Goal: Information Seeking & Learning: Learn about a topic

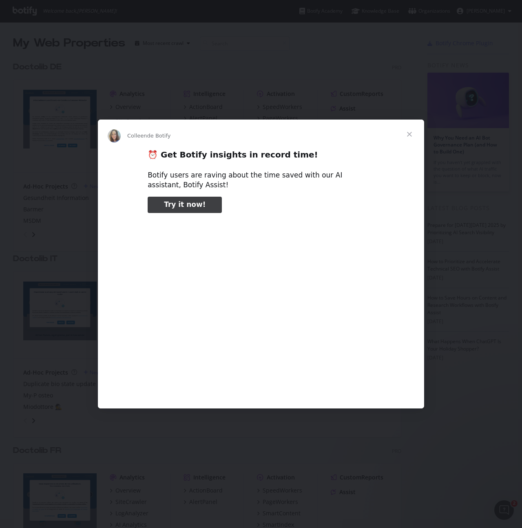
type input "185551"
click at [411, 135] on span "Fermer" at bounding box center [409, 134] width 29 height 29
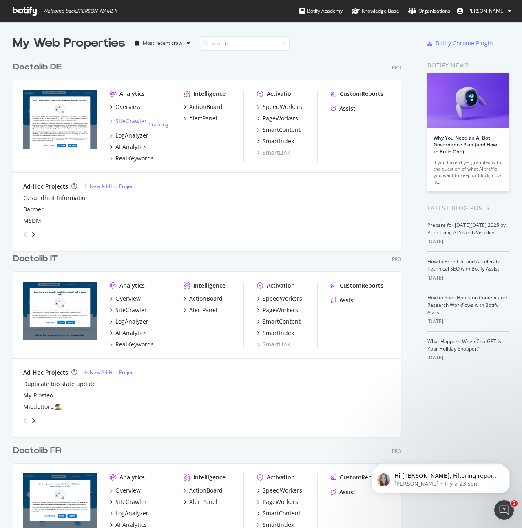
click at [129, 122] on div "SiteCrawler" at bounding box center [130, 121] width 31 height 8
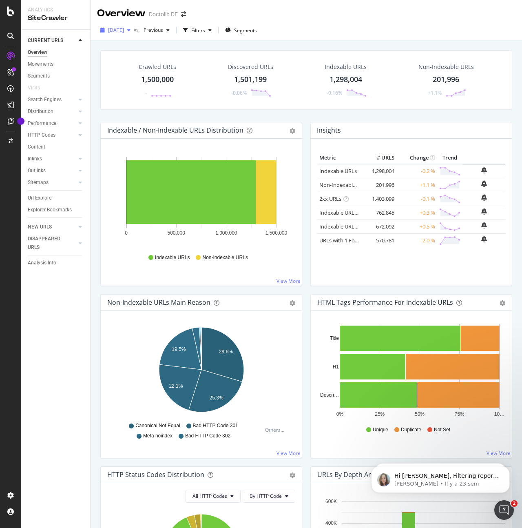
click at [131, 30] on icon "button" at bounding box center [128, 30] width 3 height 5
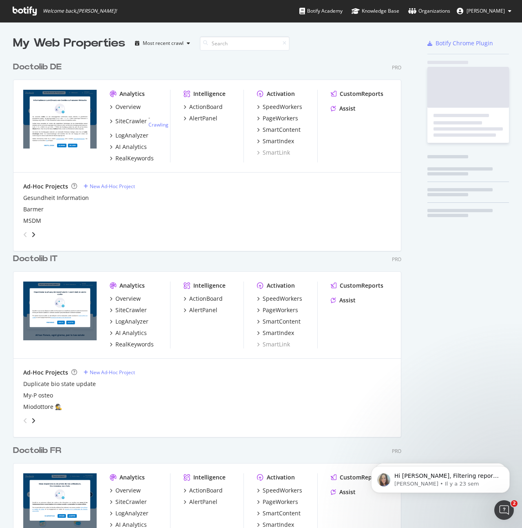
scroll to position [528, 522]
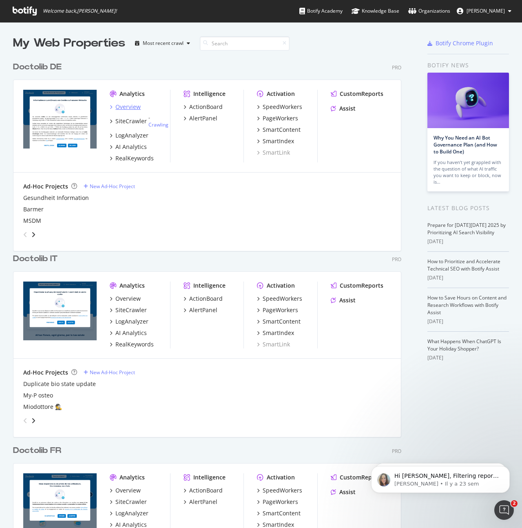
click at [130, 107] on div "Overview" at bounding box center [127, 107] width 25 height 8
